Goal: Navigation & Orientation: Find specific page/section

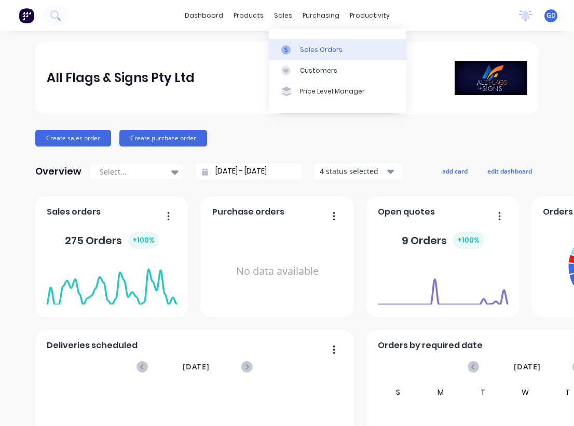
click at [307, 51] on div "Sales Orders" at bounding box center [321, 49] width 43 height 9
click at [311, 48] on div "Sales Orders" at bounding box center [321, 49] width 43 height 9
click at [315, 52] on div "Sales Orders" at bounding box center [321, 49] width 43 height 9
